Goal: Transaction & Acquisition: Purchase product/service

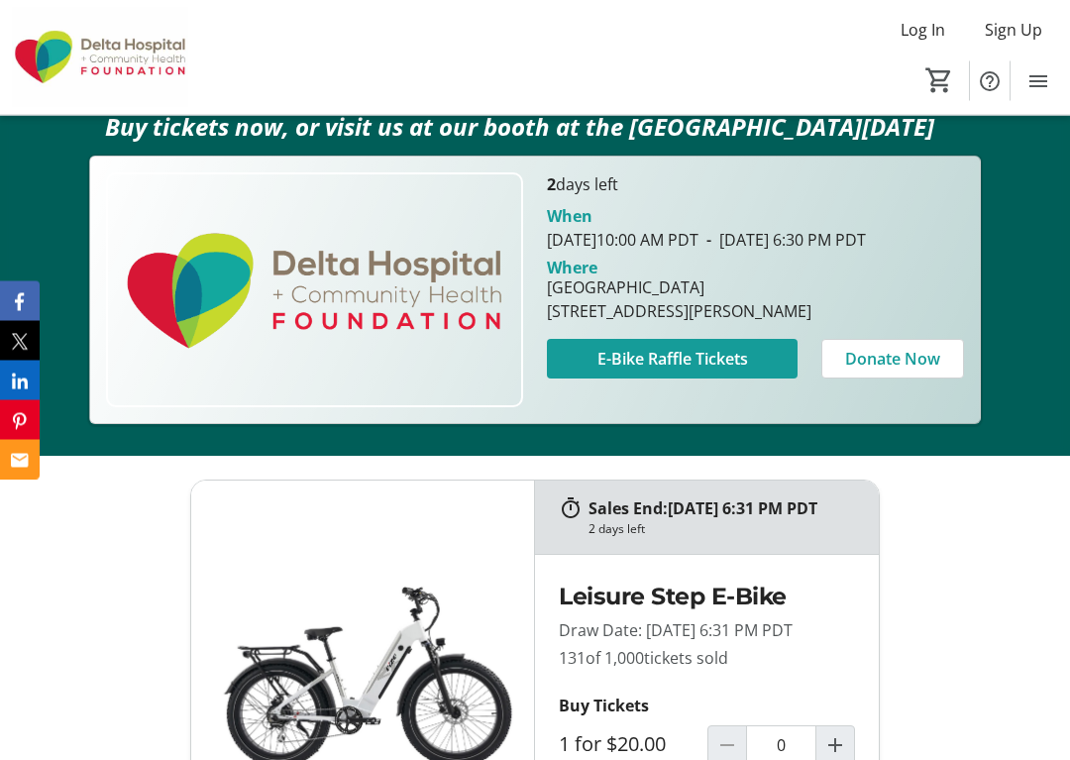
scroll to position [405, 0]
click at [671, 370] on span "E-Bike Raffle Tickets" at bounding box center [672, 359] width 151 height 24
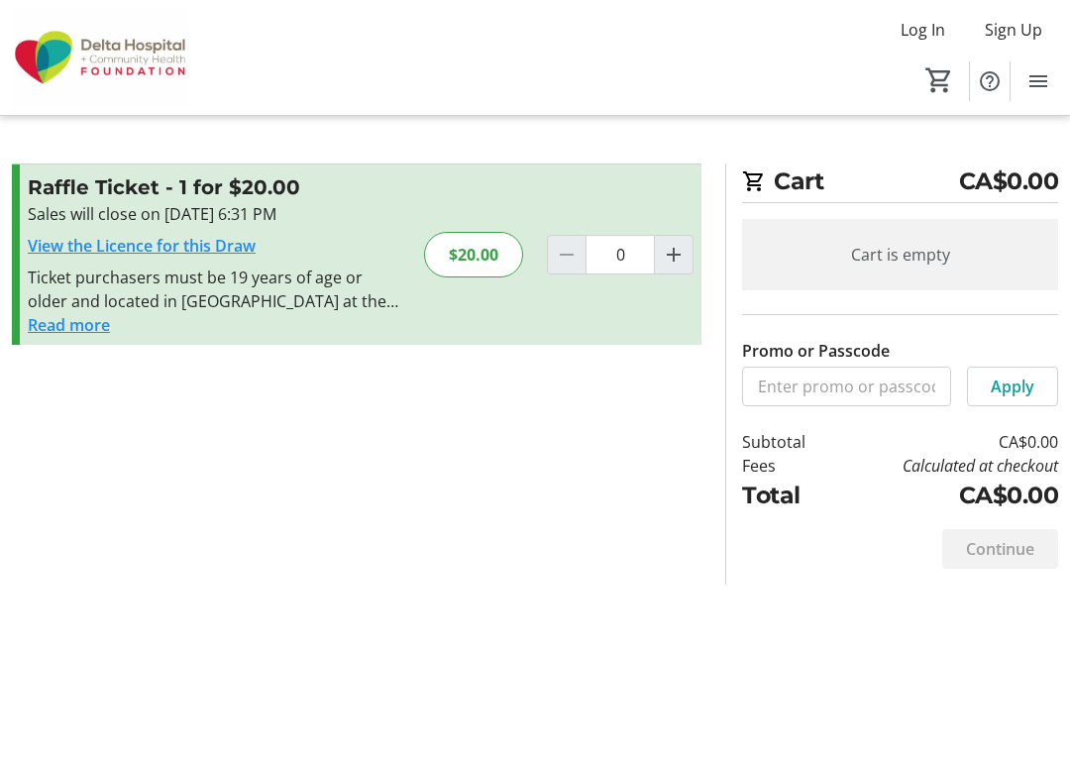
click at [685, 268] on span "Increment by one" at bounding box center [674, 255] width 38 height 38
type input "1"
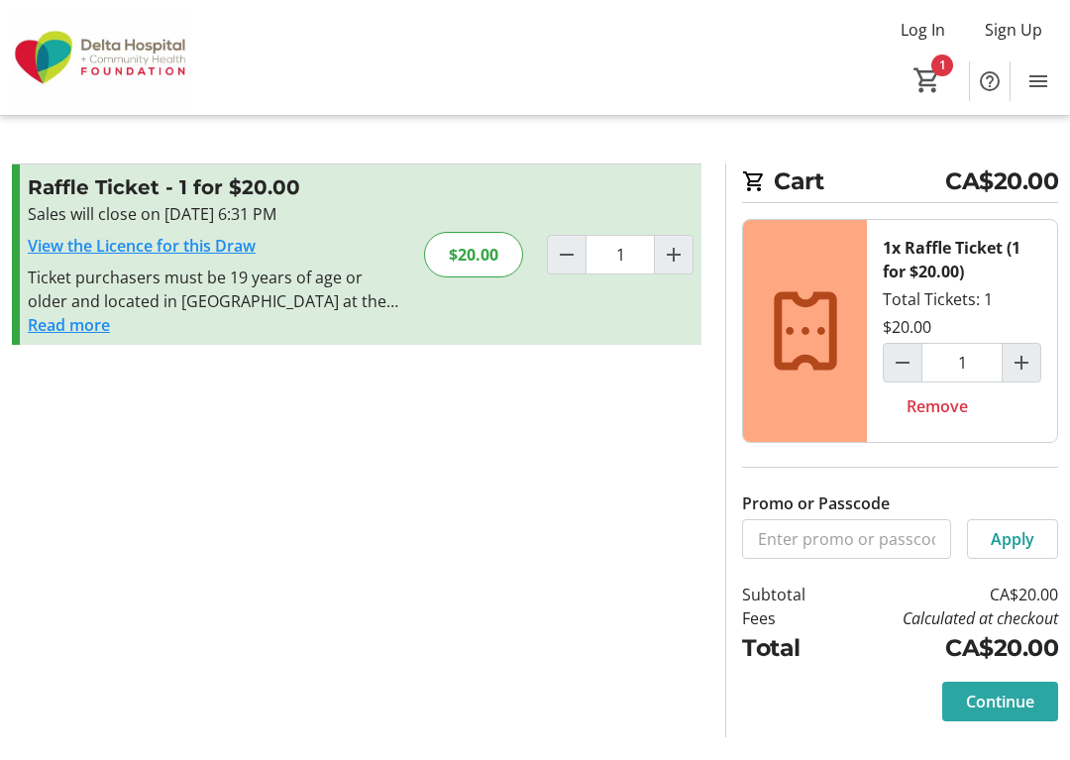
click at [1004, 696] on span "Continue" at bounding box center [1000, 701] width 68 height 24
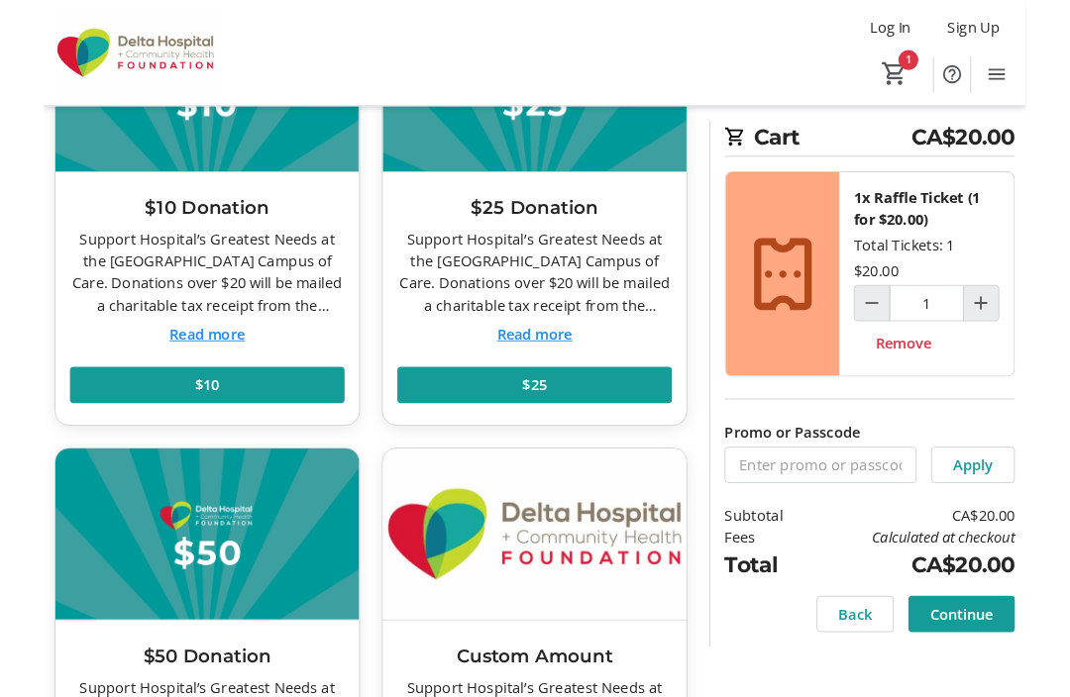
scroll to position [229, 0]
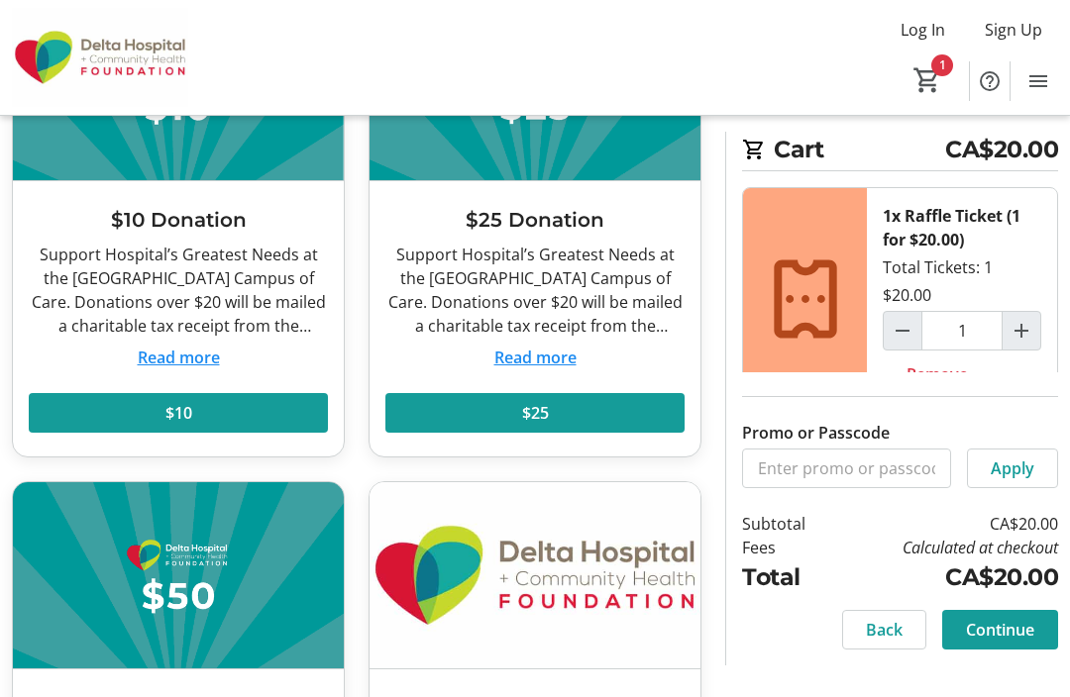
click at [1014, 637] on span "Continue" at bounding box center [1000, 630] width 68 height 24
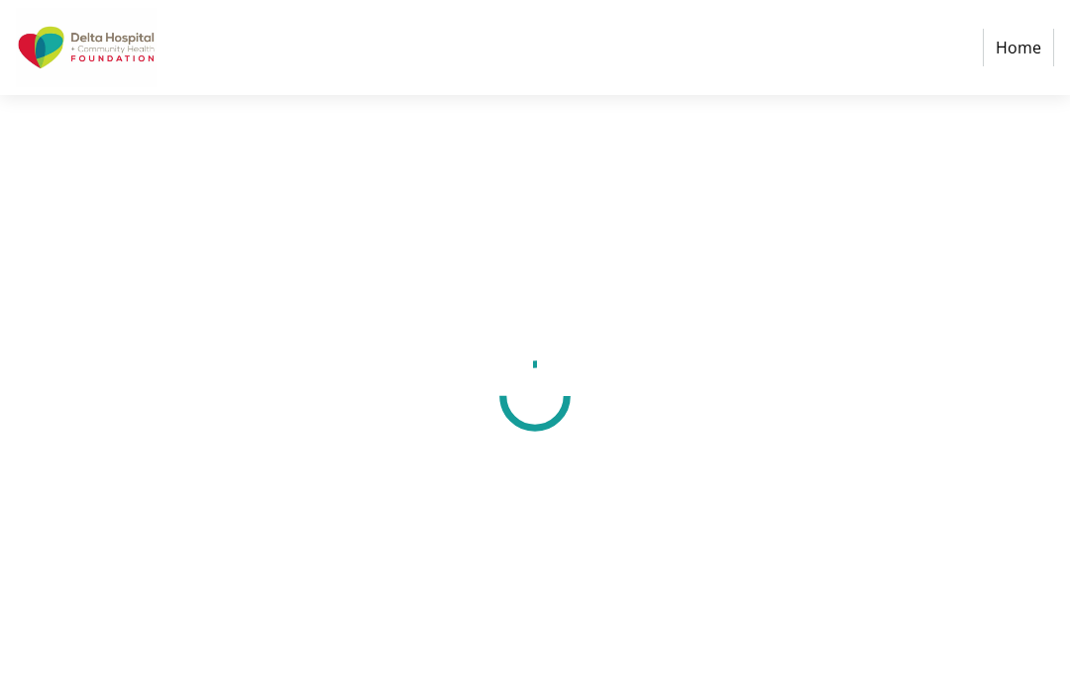
select select "CA"
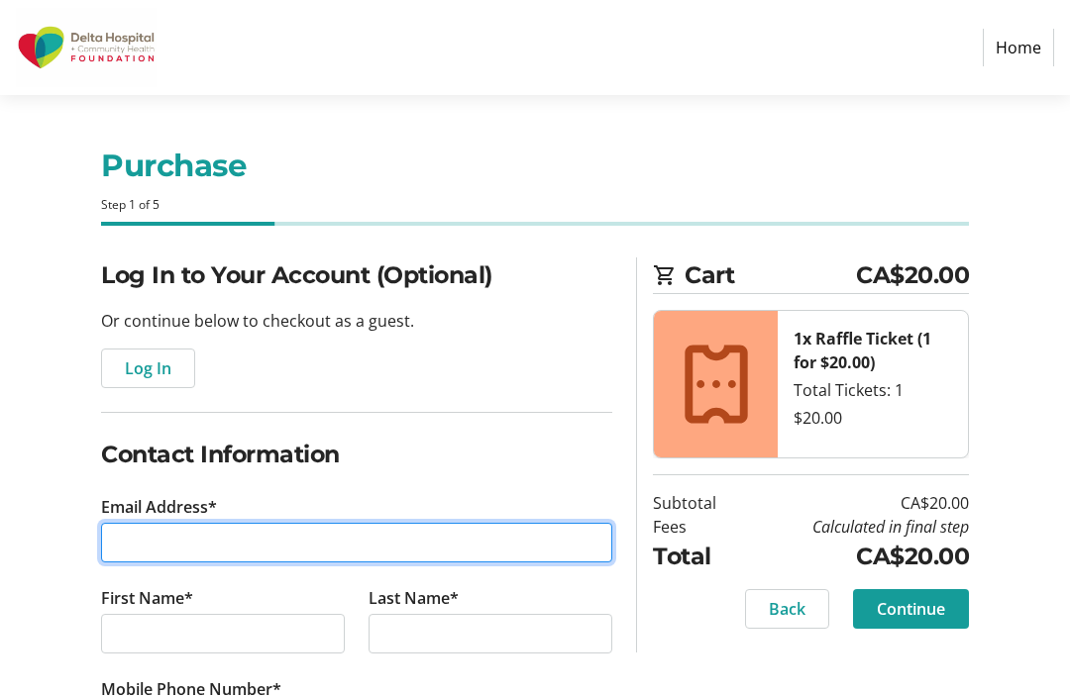
click at [319, 530] on input "Email Address*" at bounding box center [356, 543] width 511 height 40
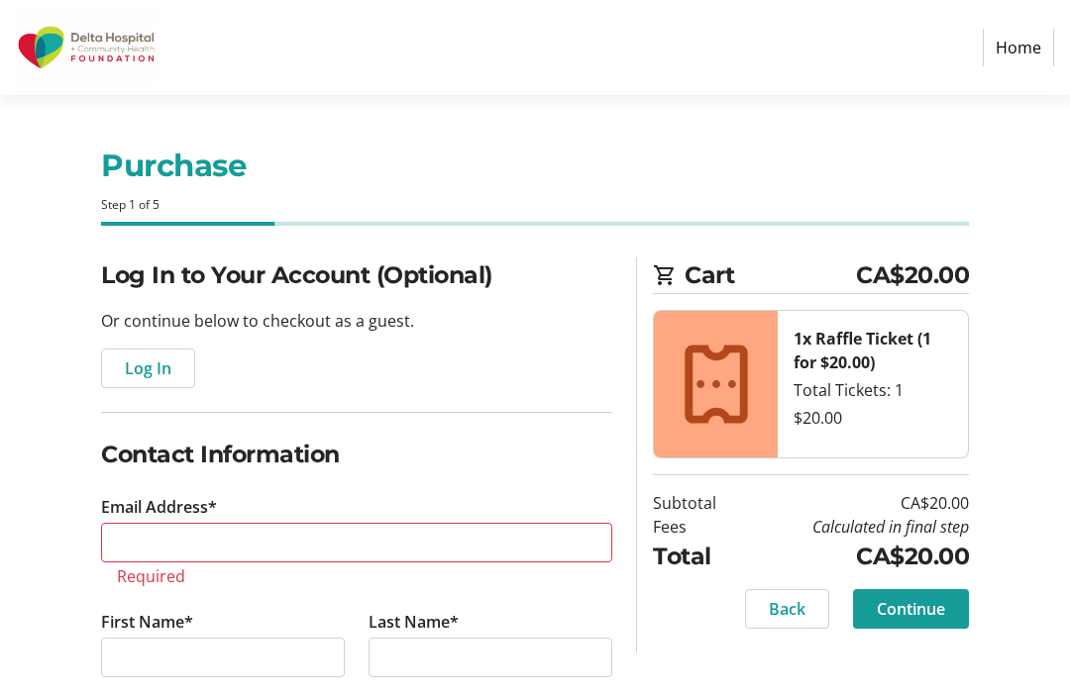
type input "Victoria"
type input "[PERSON_NAME]"
type input "[PHONE_NUMBER]"
type input "[EMAIL_ADDRESS][DOMAIN_NAME]"
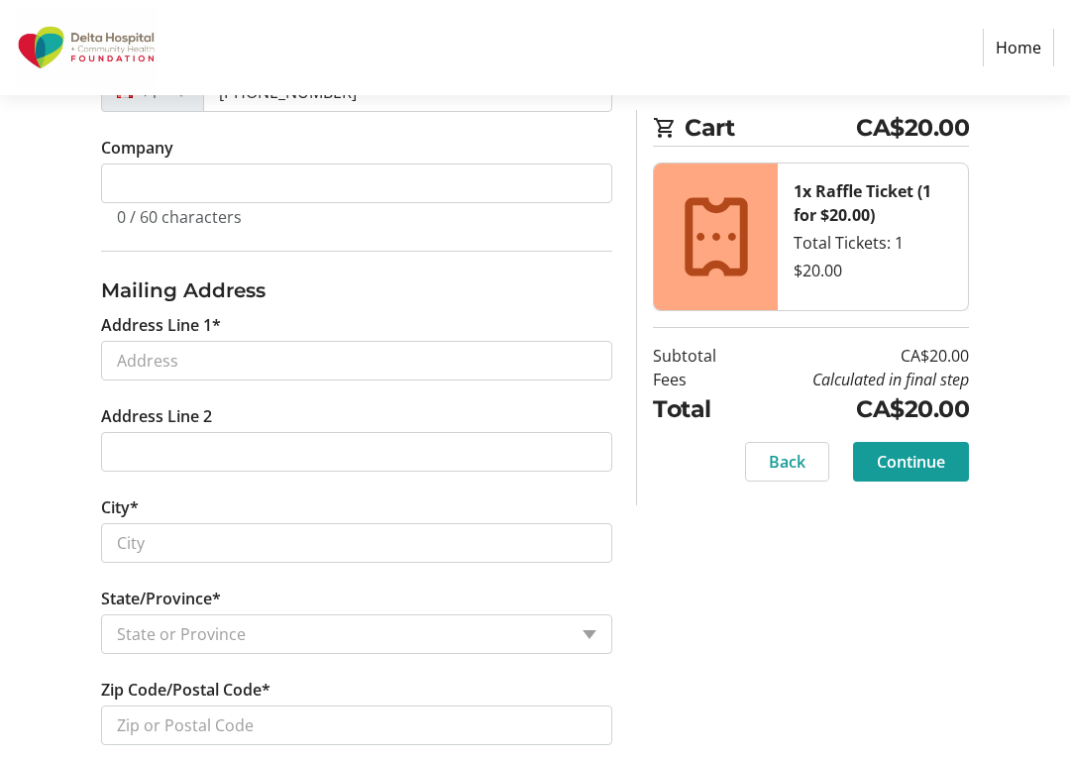
scroll to position [633, 0]
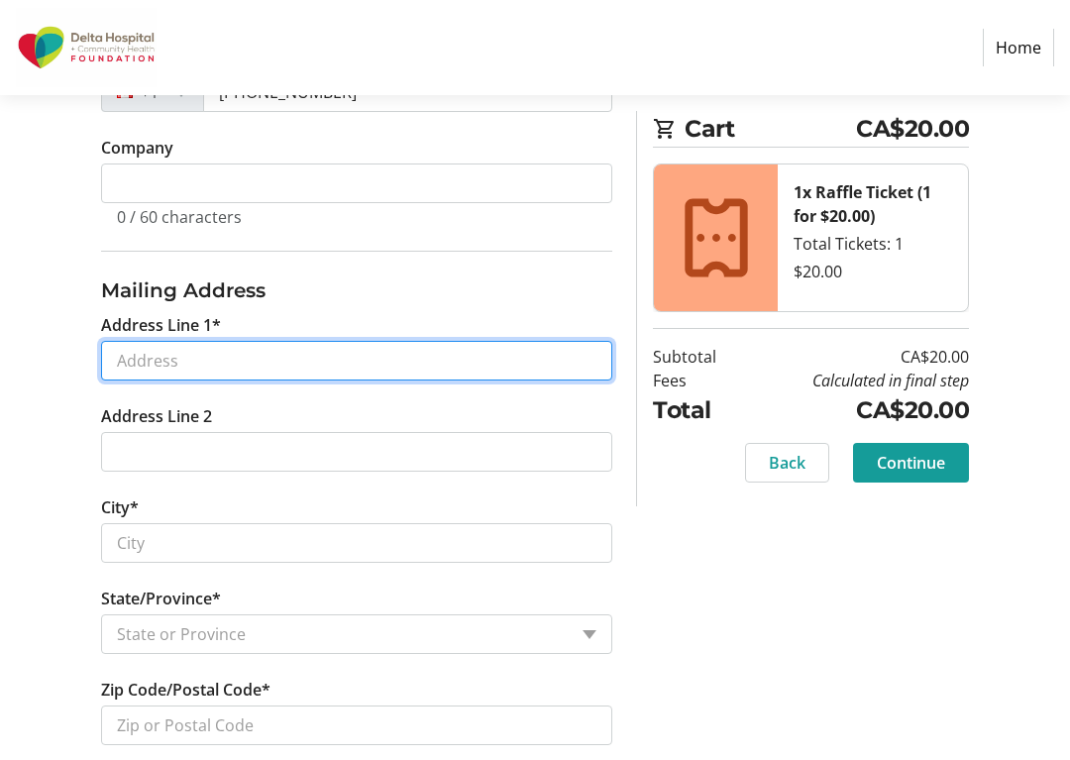
click at [119, 363] on input "Address Line 1*" at bounding box center [356, 361] width 511 height 40
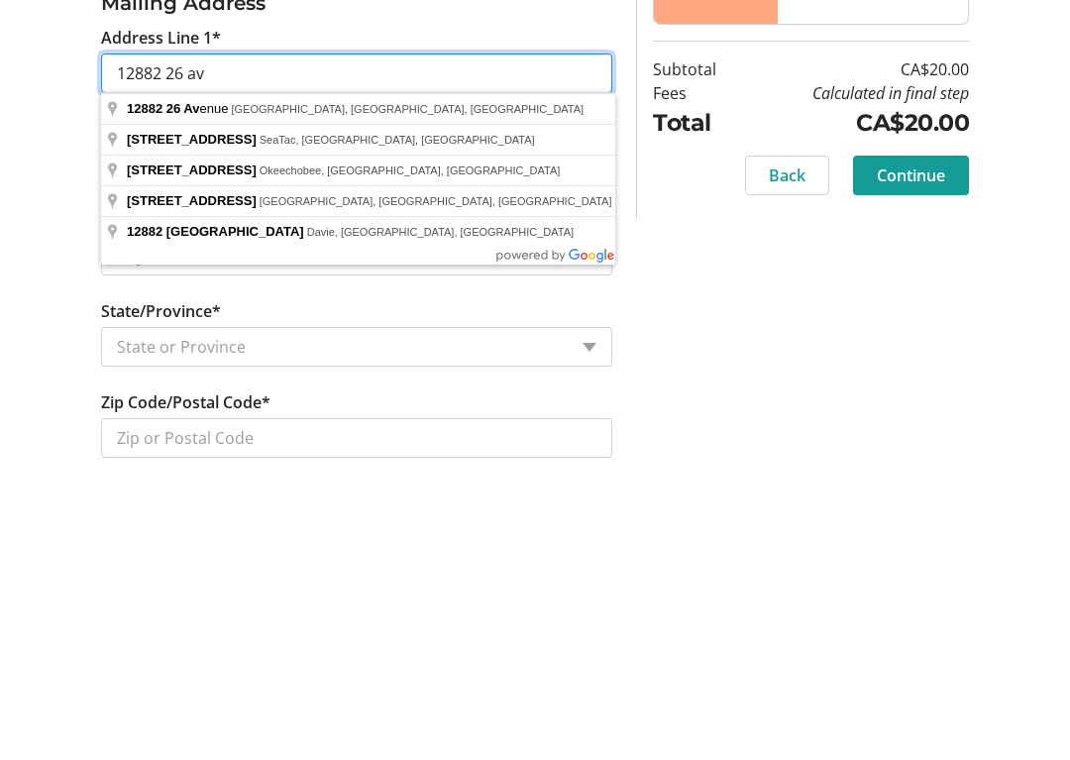
type input "12882 26 av"
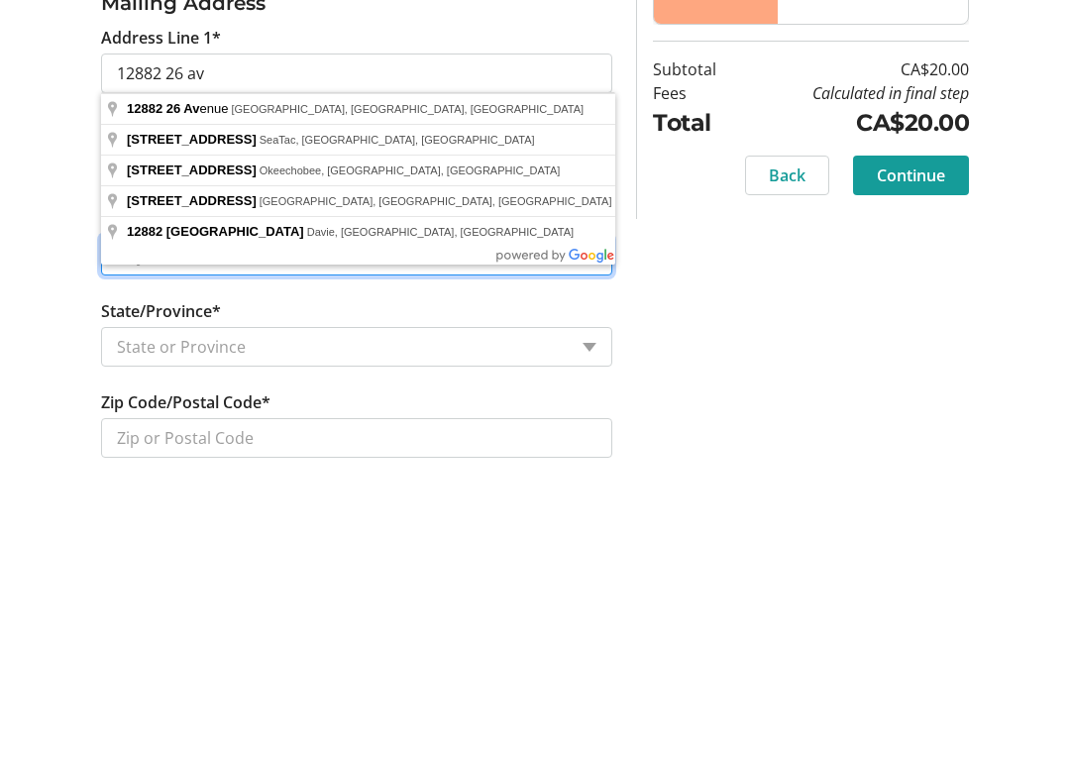
click at [602, 523] on input "City*" at bounding box center [356, 543] width 511 height 40
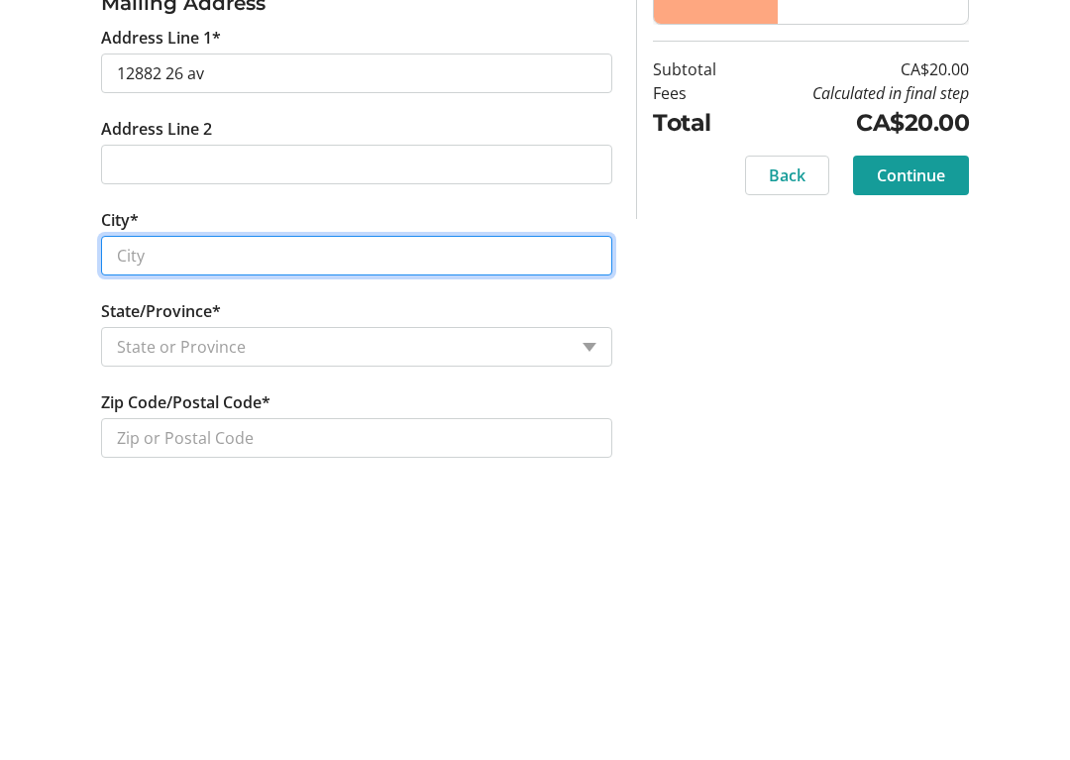
click at [176, 523] on input "City*" at bounding box center [356, 543] width 511 height 40
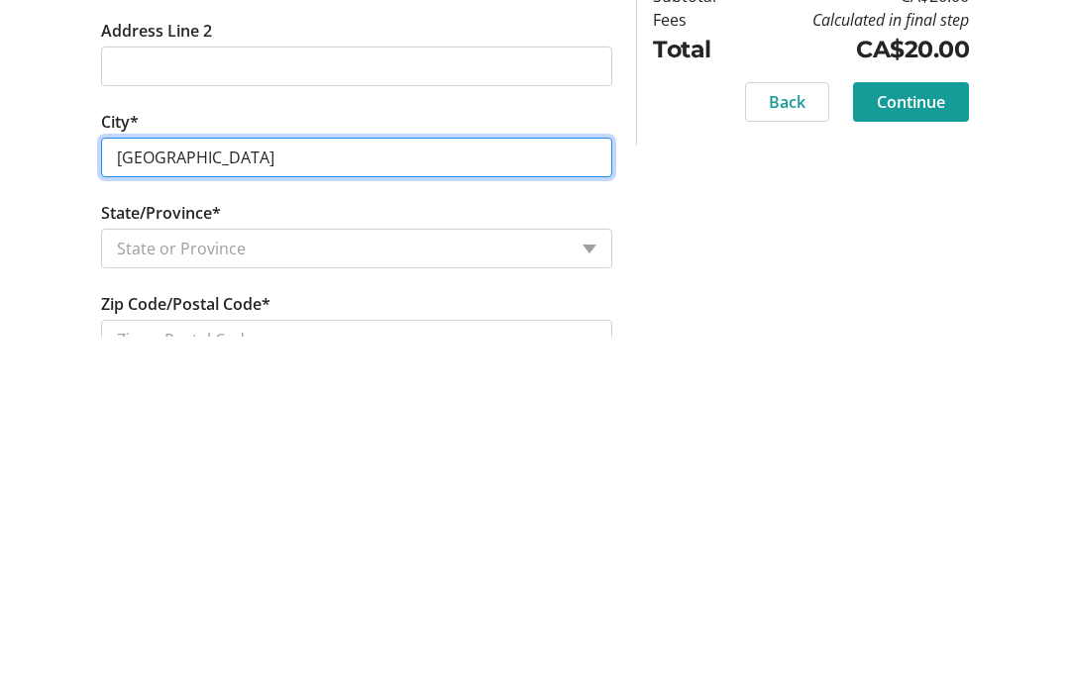
type input "[GEOGRAPHIC_DATA]"
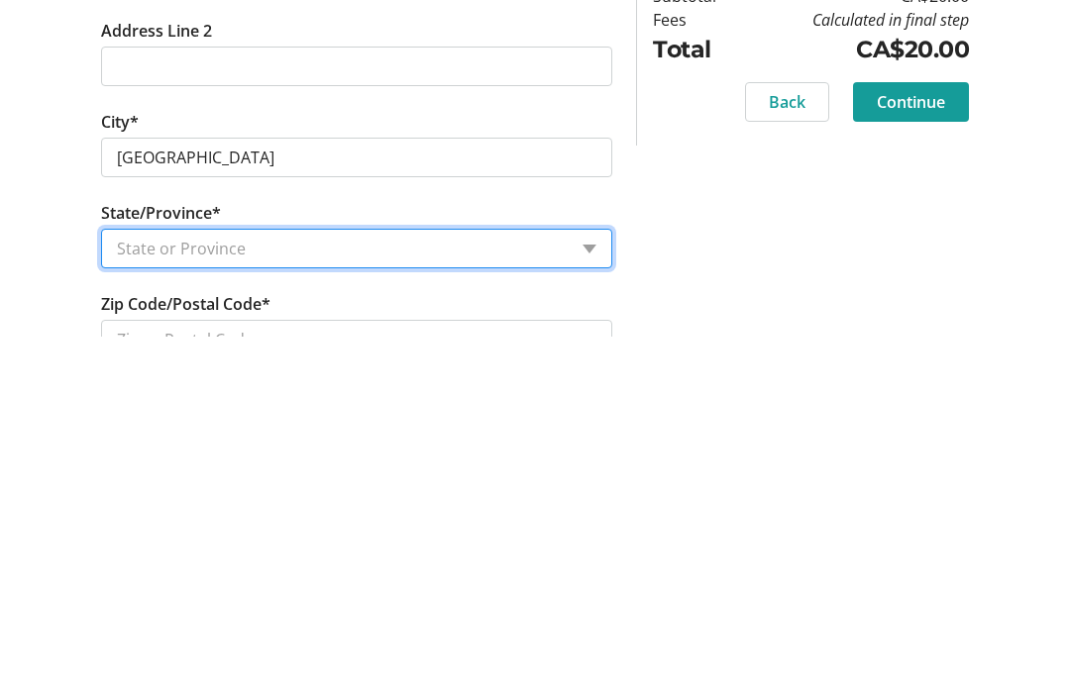
click at [211, 589] on select "State or Province State or Province [GEOGRAPHIC_DATA] [GEOGRAPHIC_DATA] [GEOGRA…" at bounding box center [356, 609] width 511 height 40
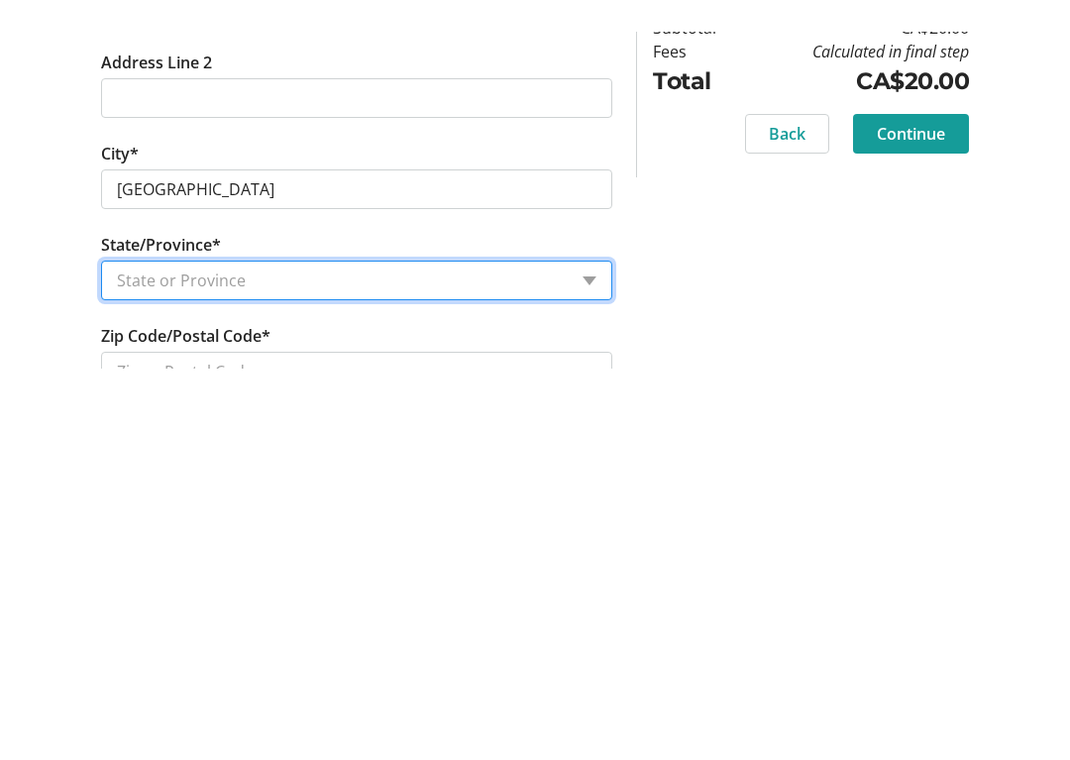
scroll to position [1018, 0]
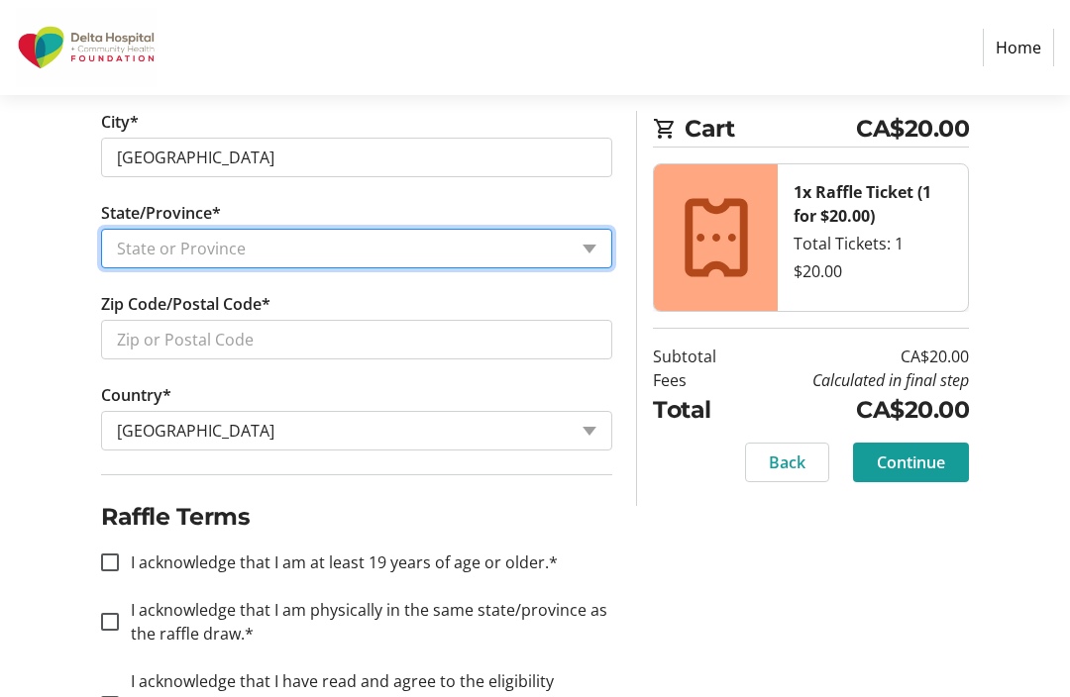
select select "BC"
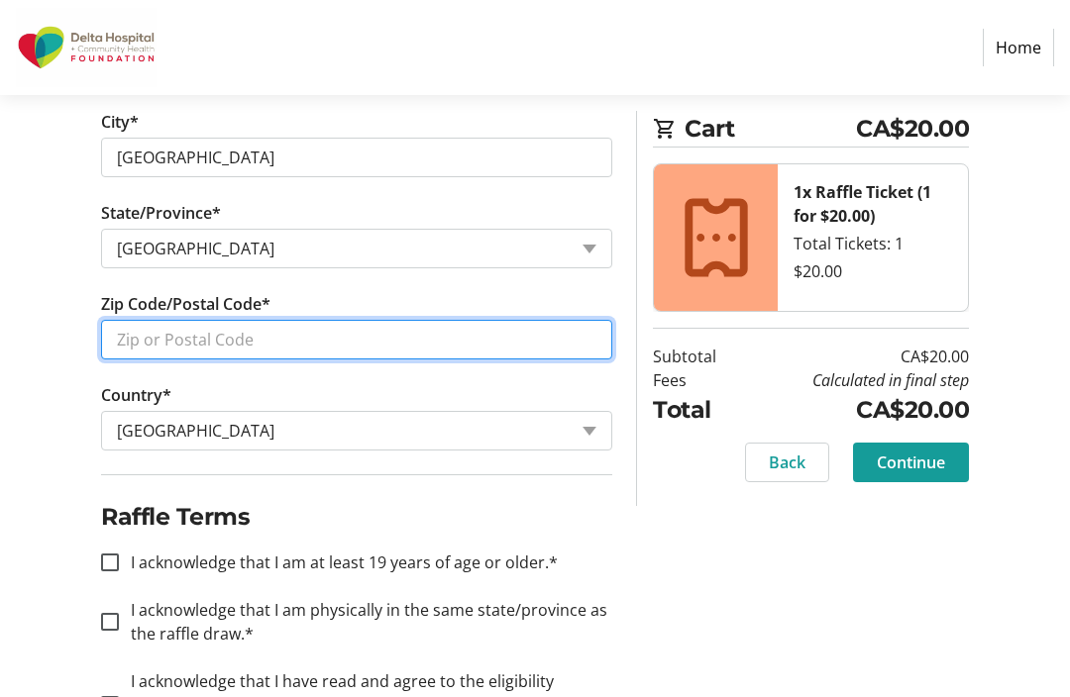
click at [218, 344] on input "Zip Code/Postal Code*" at bounding box center [356, 340] width 511 height 40
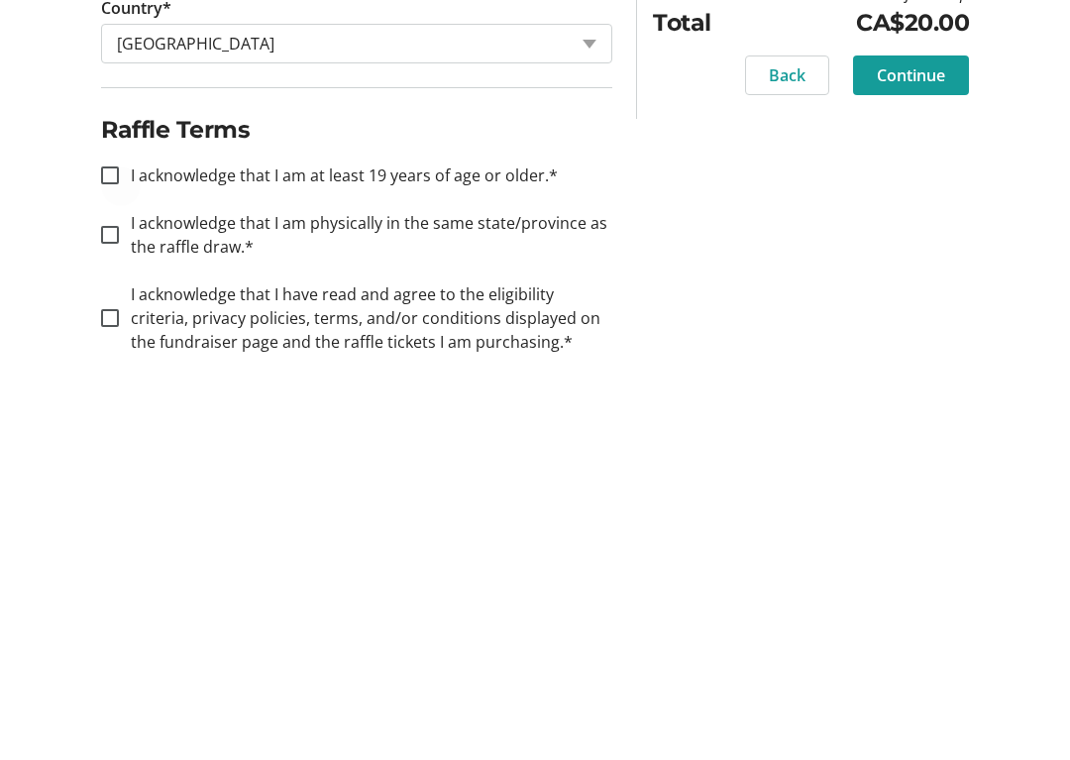
type input "V4p1r9"
click at [112, 554] on input "I acknowledge that I am at least 19 years of age or older.*" at bounding box center [110, 563] width 18 height 18
checkbox input "true"
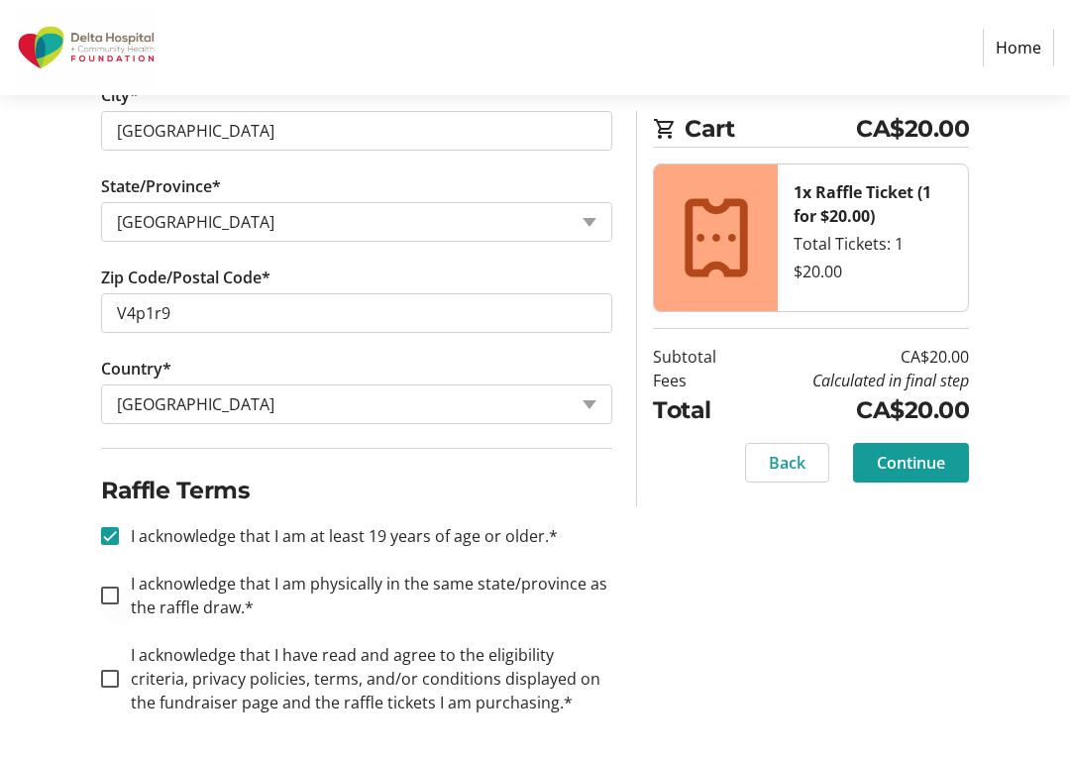
click at [108, 604] on div at bounding box center [110, 596] width 48 height 48
checkbox input "true"
click at [123, 685] on div at bounding box center [110, 679] width 48 height 48
checkbox input "true"
click at [925, 478] on span at bounding box center [911, 463] width 116 height 48
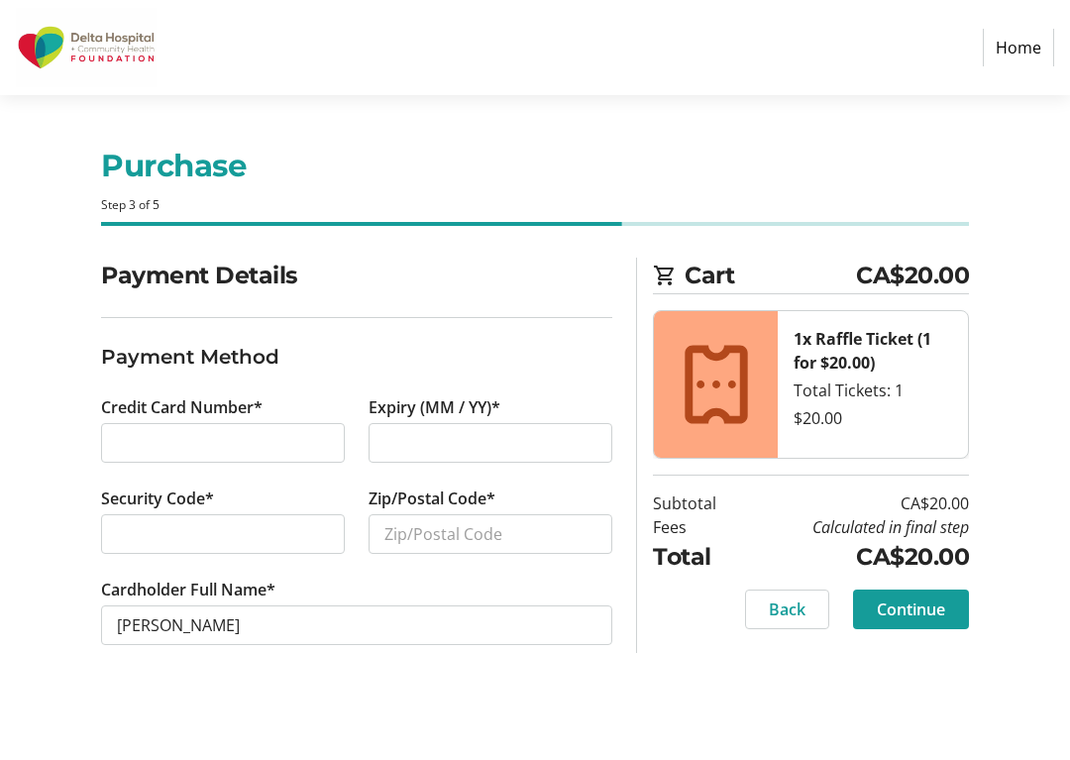
click at [205, 454] on div at bounding box center [223, 443] width 244 height 40
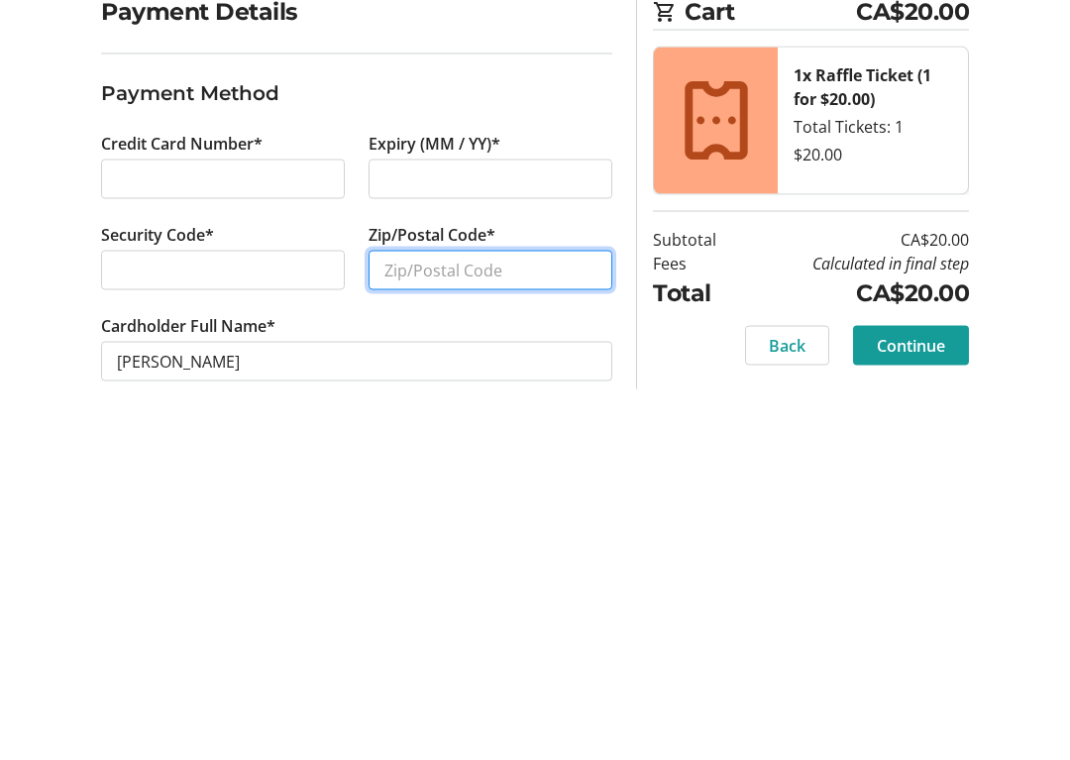
click at [480, 514] on input "Zip/Postal Code*" at bounding box center [490, 534] width 244 height 40
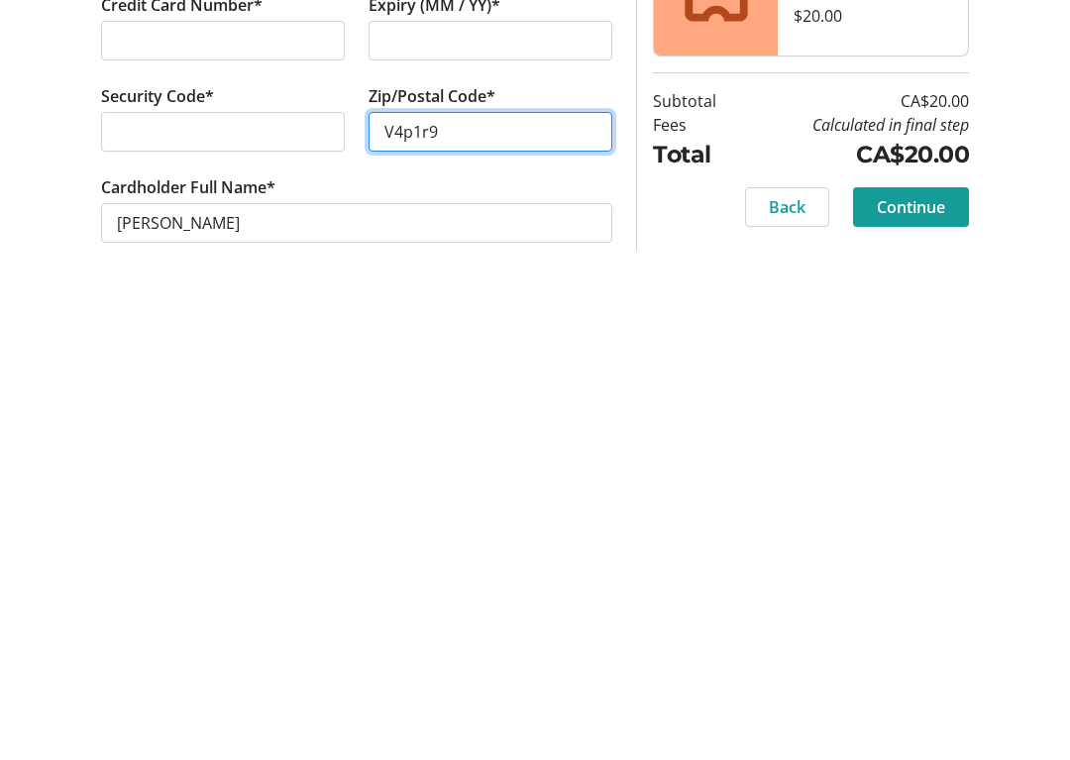
type input "V4p1r9"
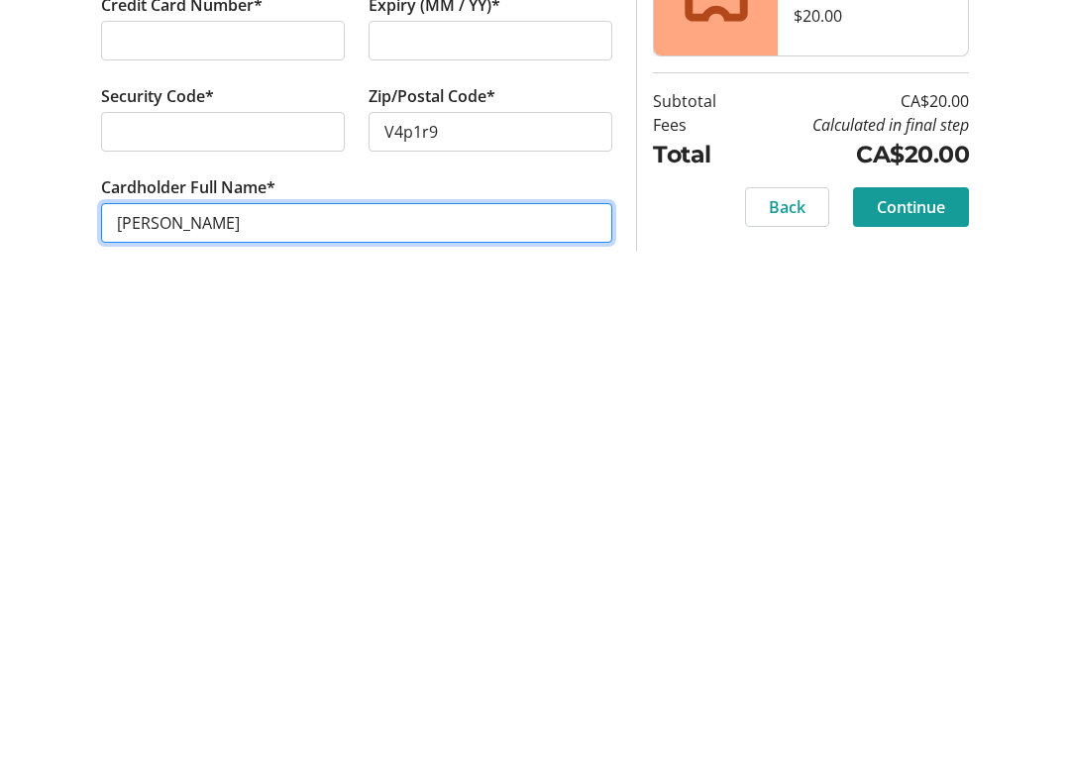
click at [403, 605] on input "[PERSON_NAME]" at bounding box center [356, 625] width 511 height 40
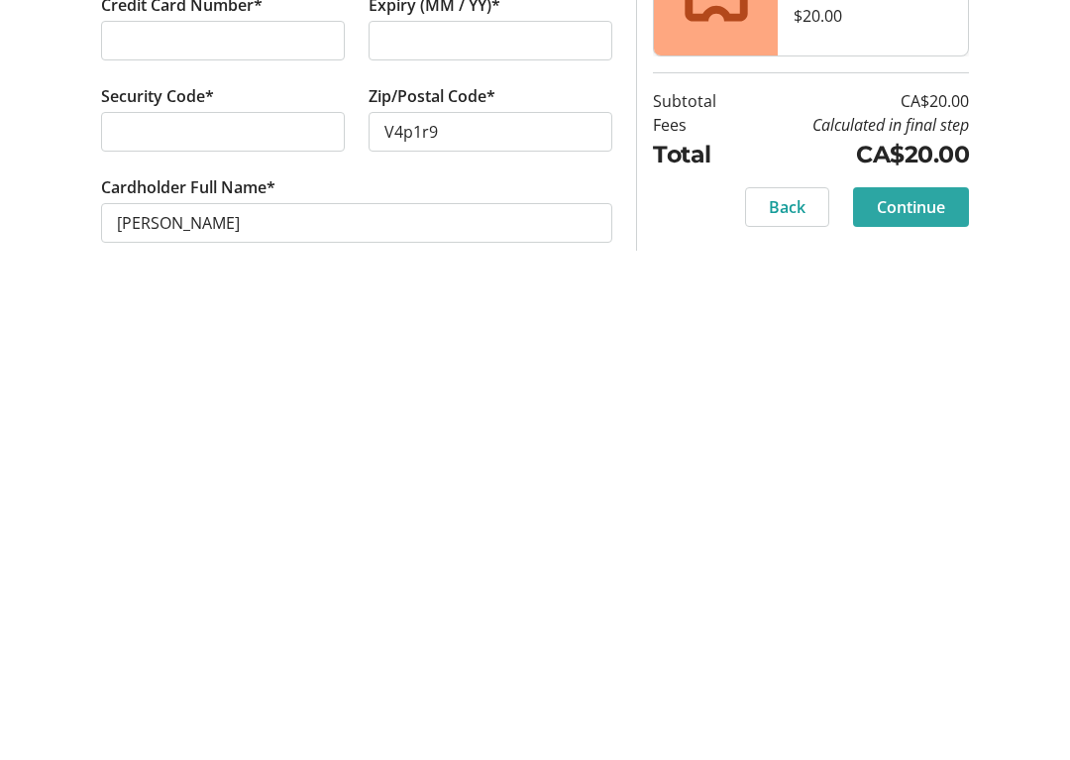
click at [918, 585] on span at bounding box center [911, 609] width 116 height 48
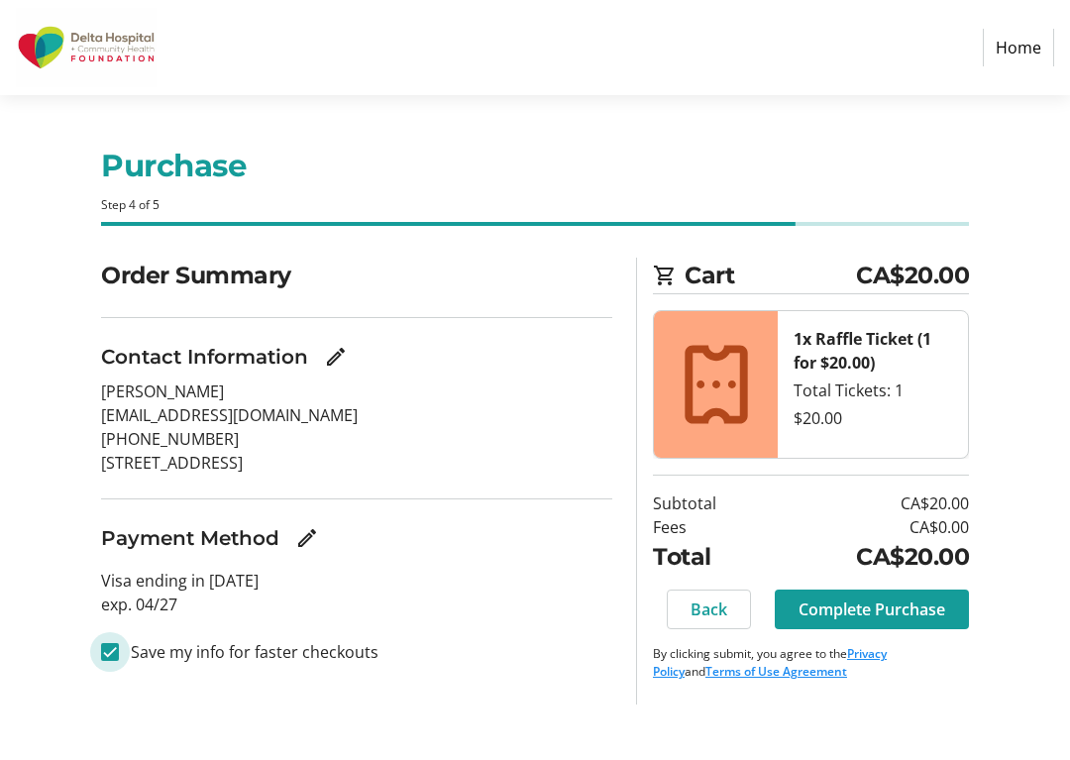
click at [108, 655] on input "Save my info for faster checkouts" at bounding box center [110, 652] width 18 height 18
checkbox input "false"
click at [887, 623] on span at bounding box center [872, 609] width 194 height 48
